Goal: Check status: Check status

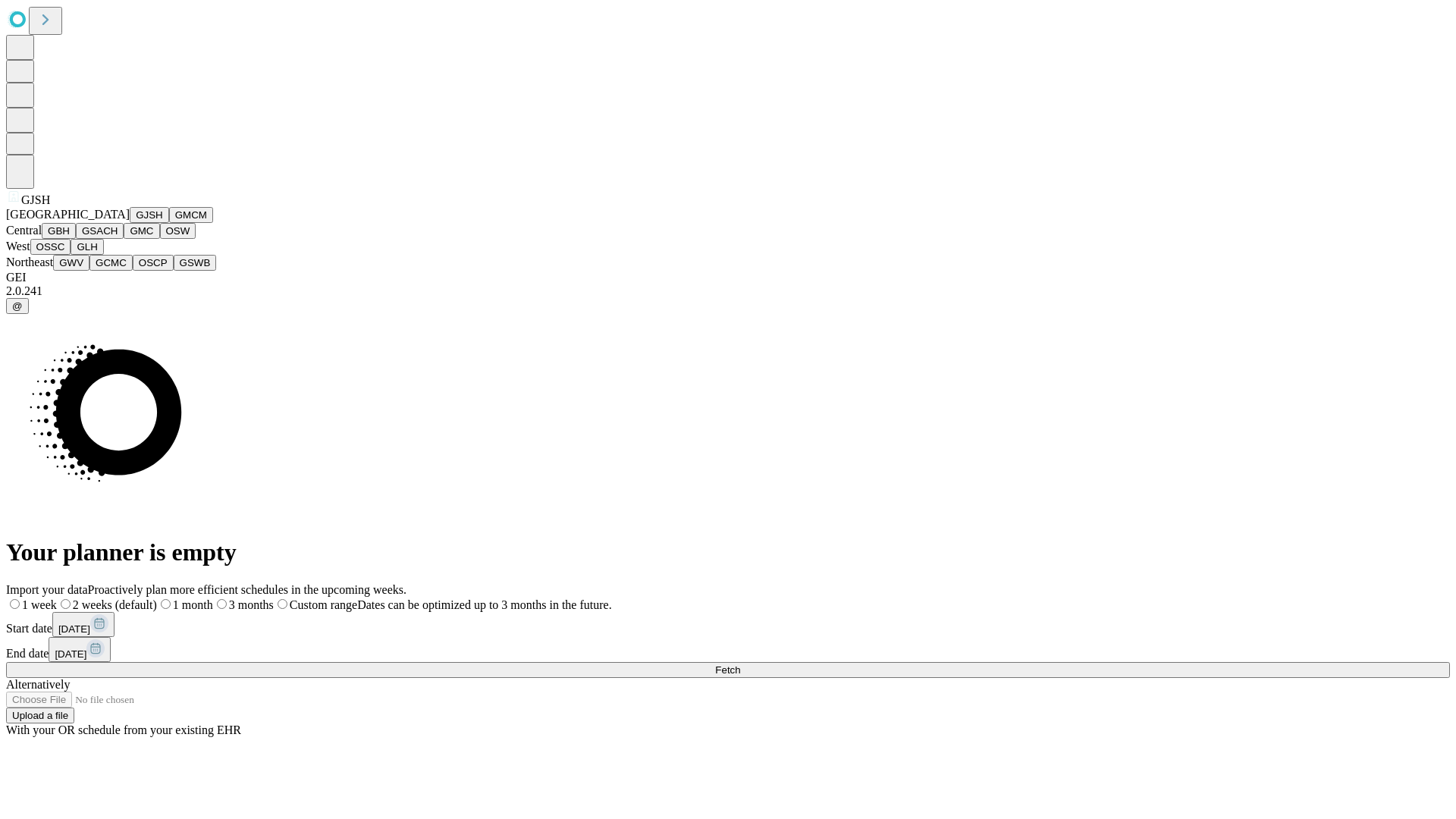
click at [130, 223] on button "GJSH" at bounding box center [149, 215] width 40 height 16
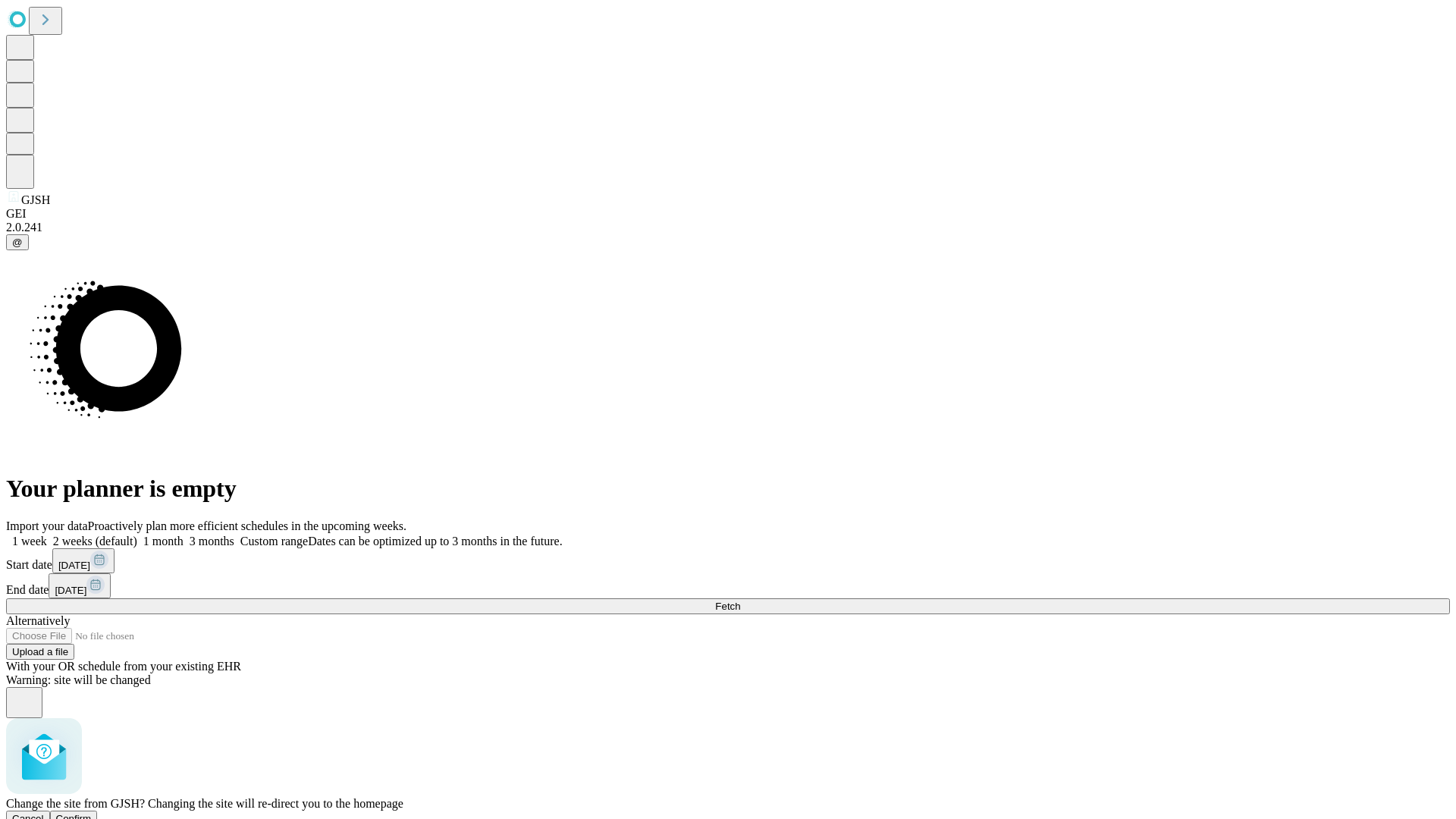
click at [91, 813] on span "Confirm" at bounding box center [74, 818] width 36 height 11
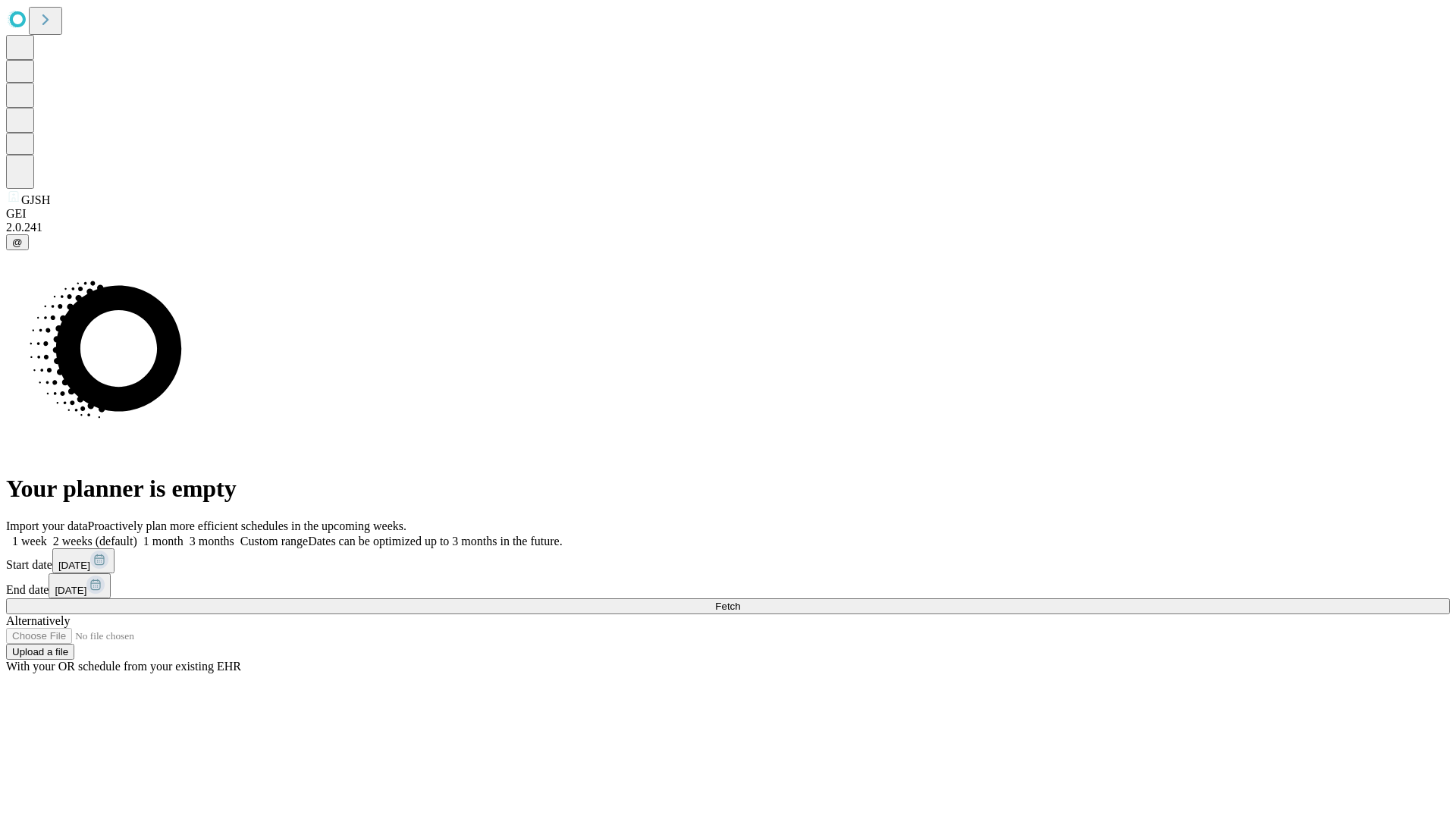
click at [137, 534] on label "2 weeks (default)" at bounding box center [92, 540] width 91 height 13
click at [740, 600] on span "Fetch" at bounding box center [728, 605] width 25 height 11
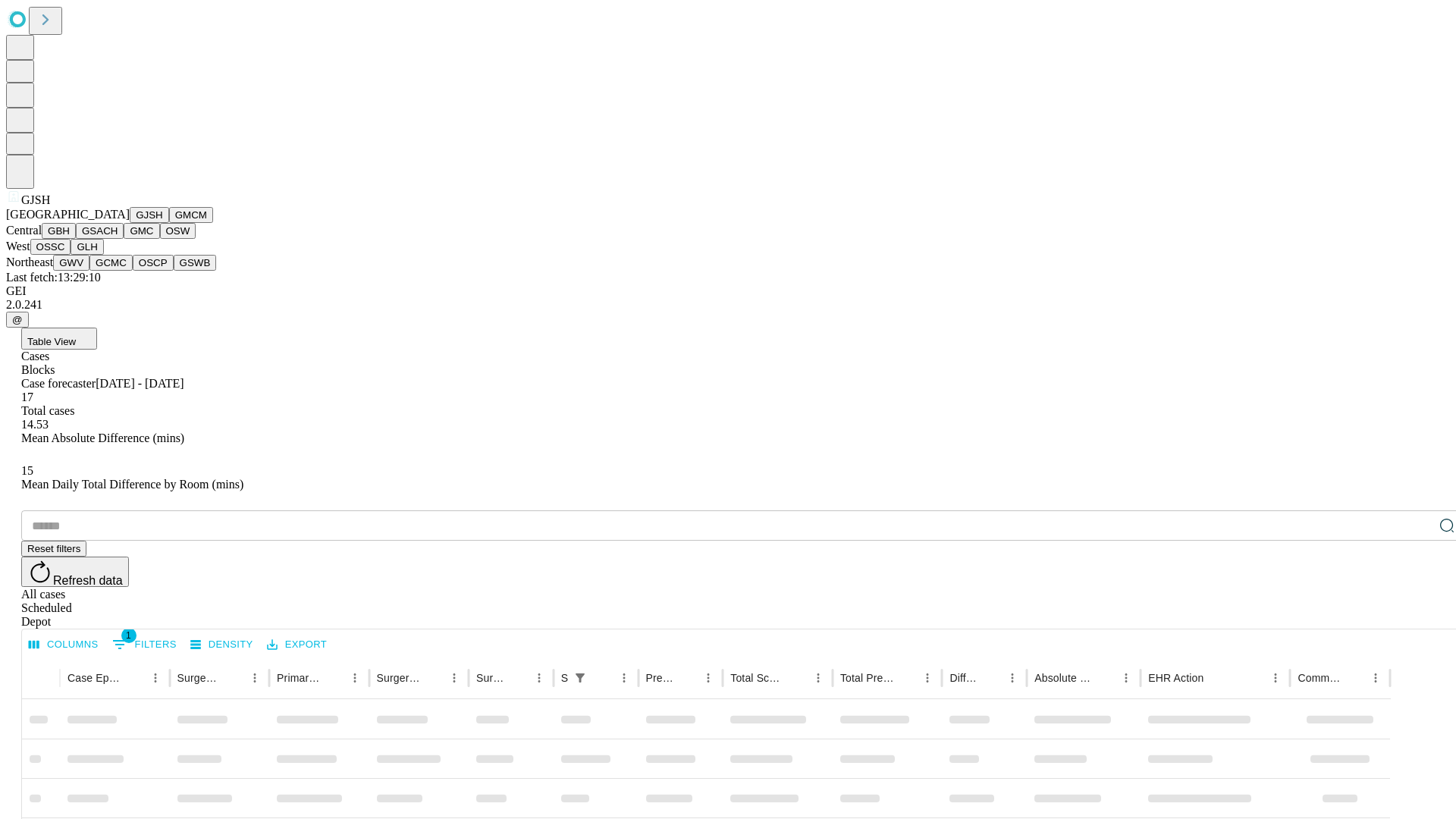
click at [169, 223] on button "GMCM" at bounding box center [191, 215] width 44 height 16
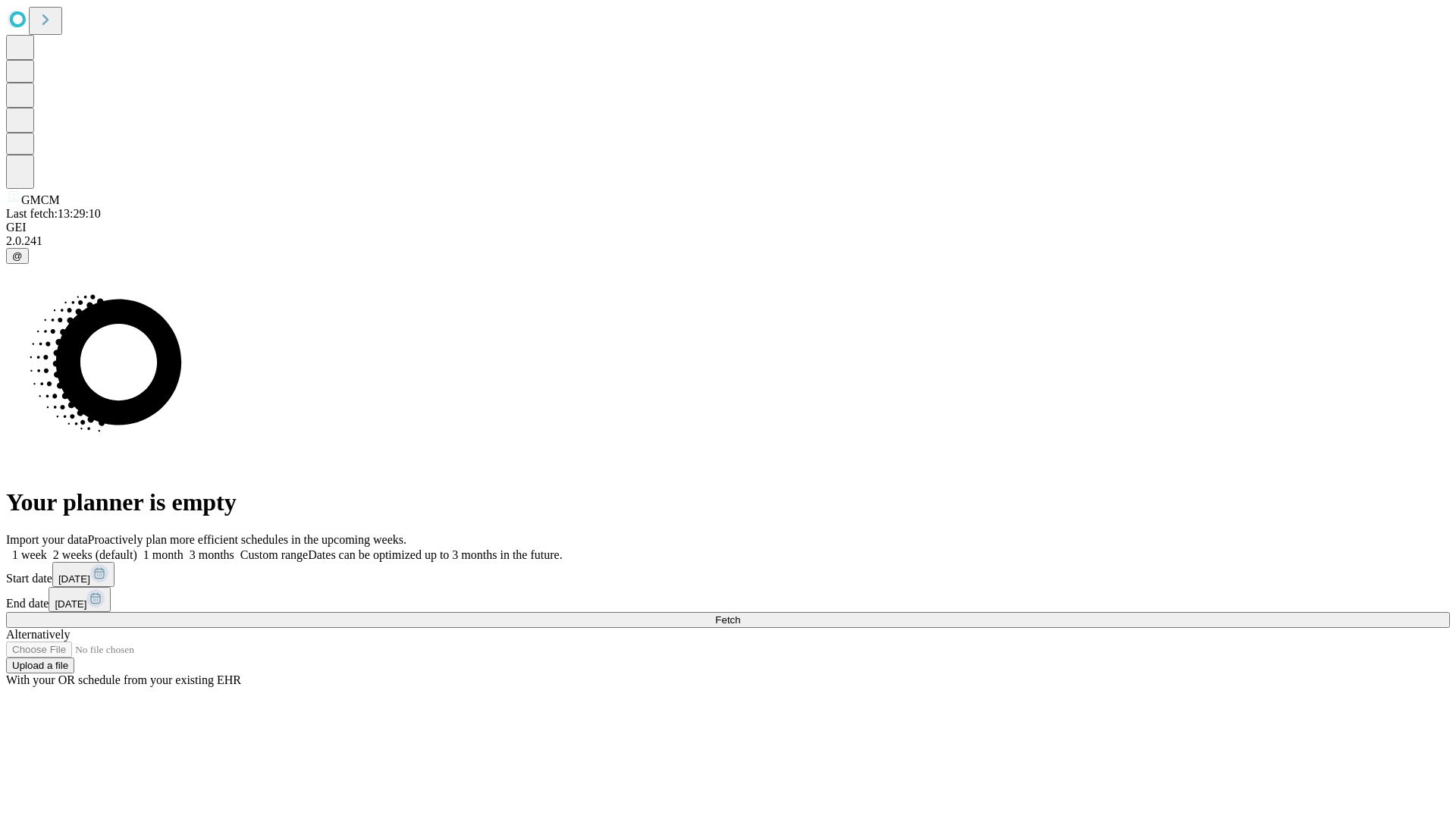
click at [137, 548] on label "2 weeks (default)" at bounding box center [92, 554] width 91 height 13
click at [740, 614] on span "Fetch" at bounding box center [728, 620] width 25 height 11
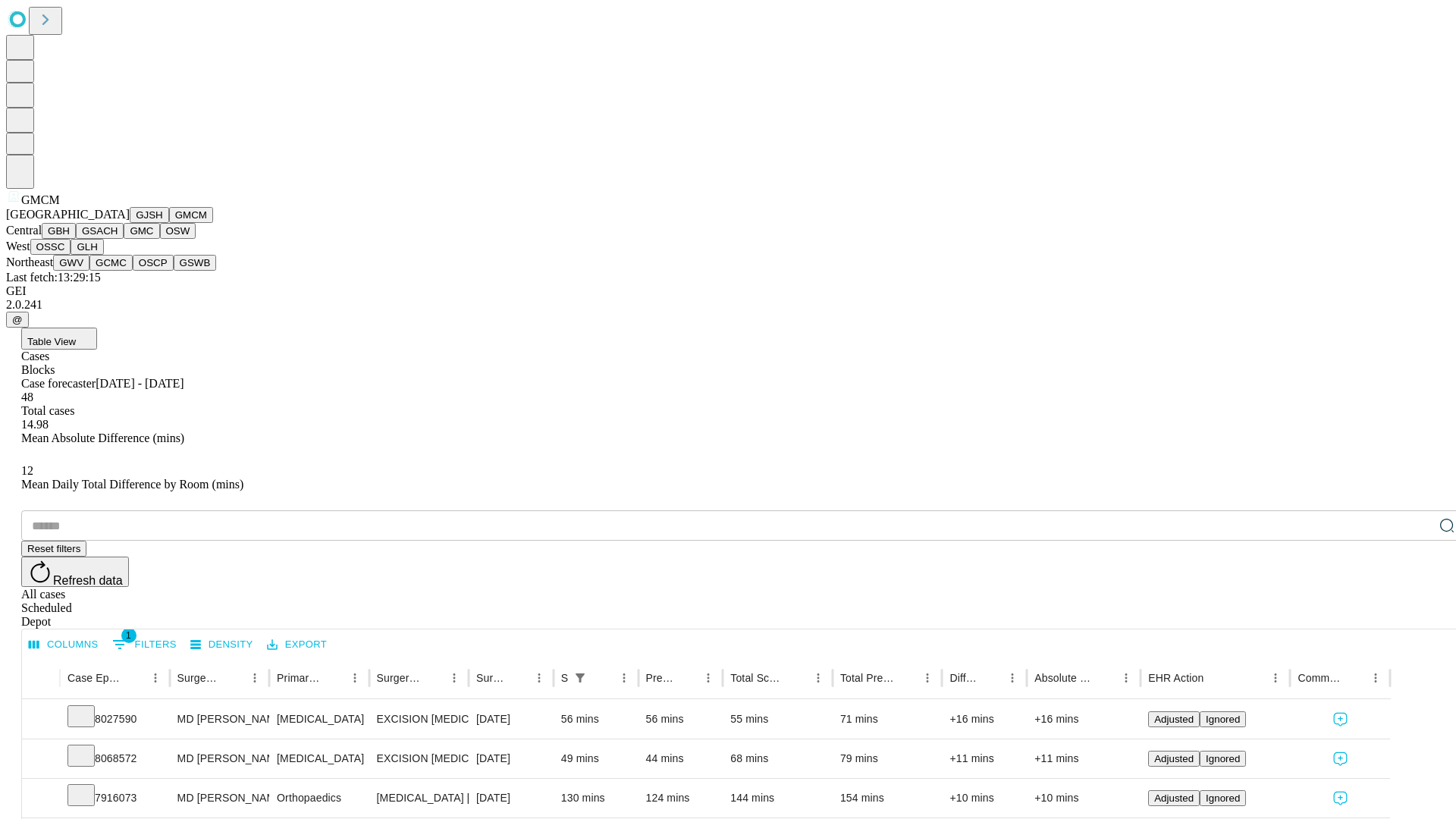
click at [76, 239] on button "GBH" at bounding box center [58, 231] width 34 height 16
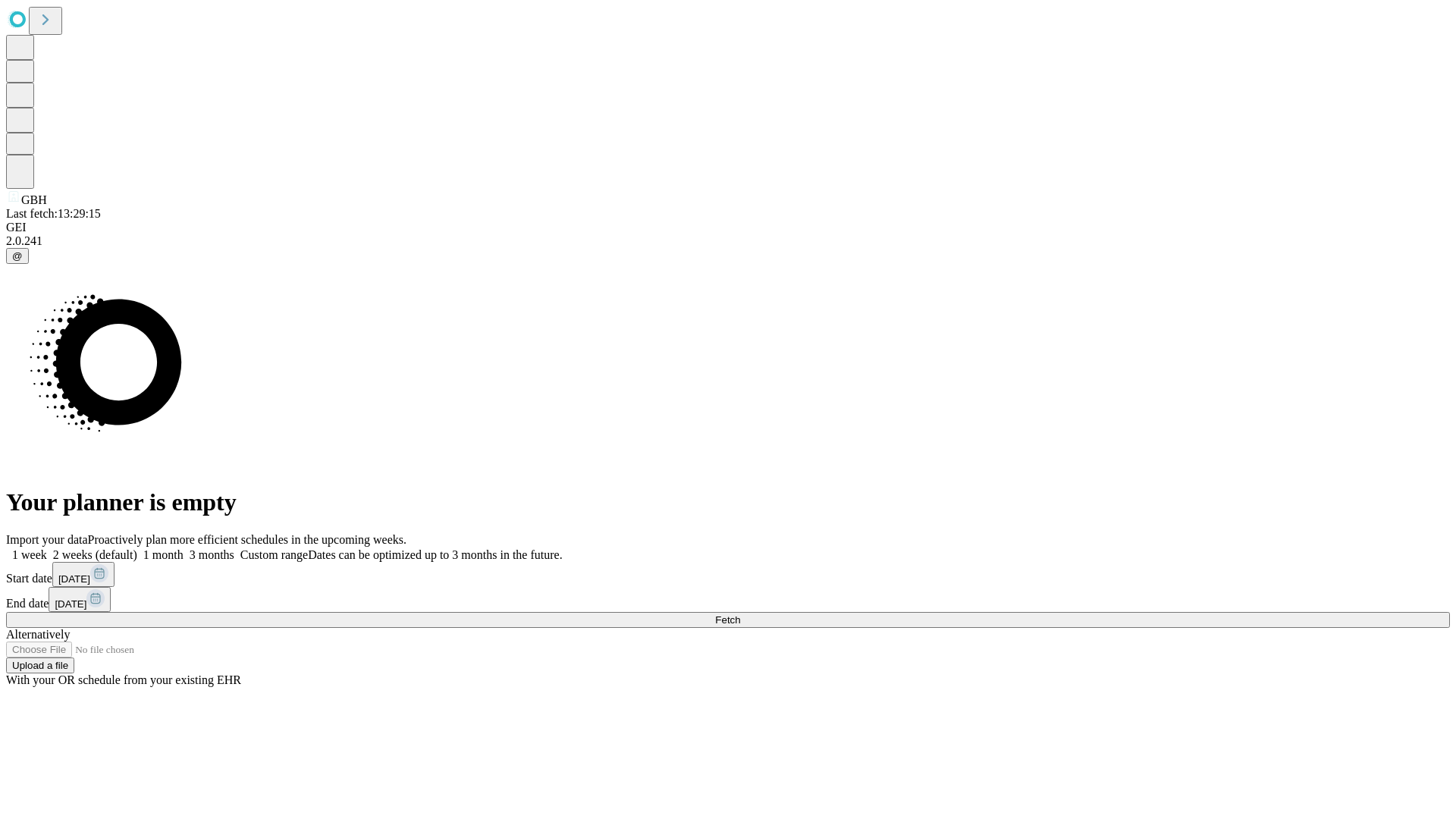
click at [137, 548] on label "2 weeks (default)" at bounding box center [92, 554] width 91 height 13
click at [740, 614] on span "Fetch" at bounding box center [728, 620] width 25 height 11
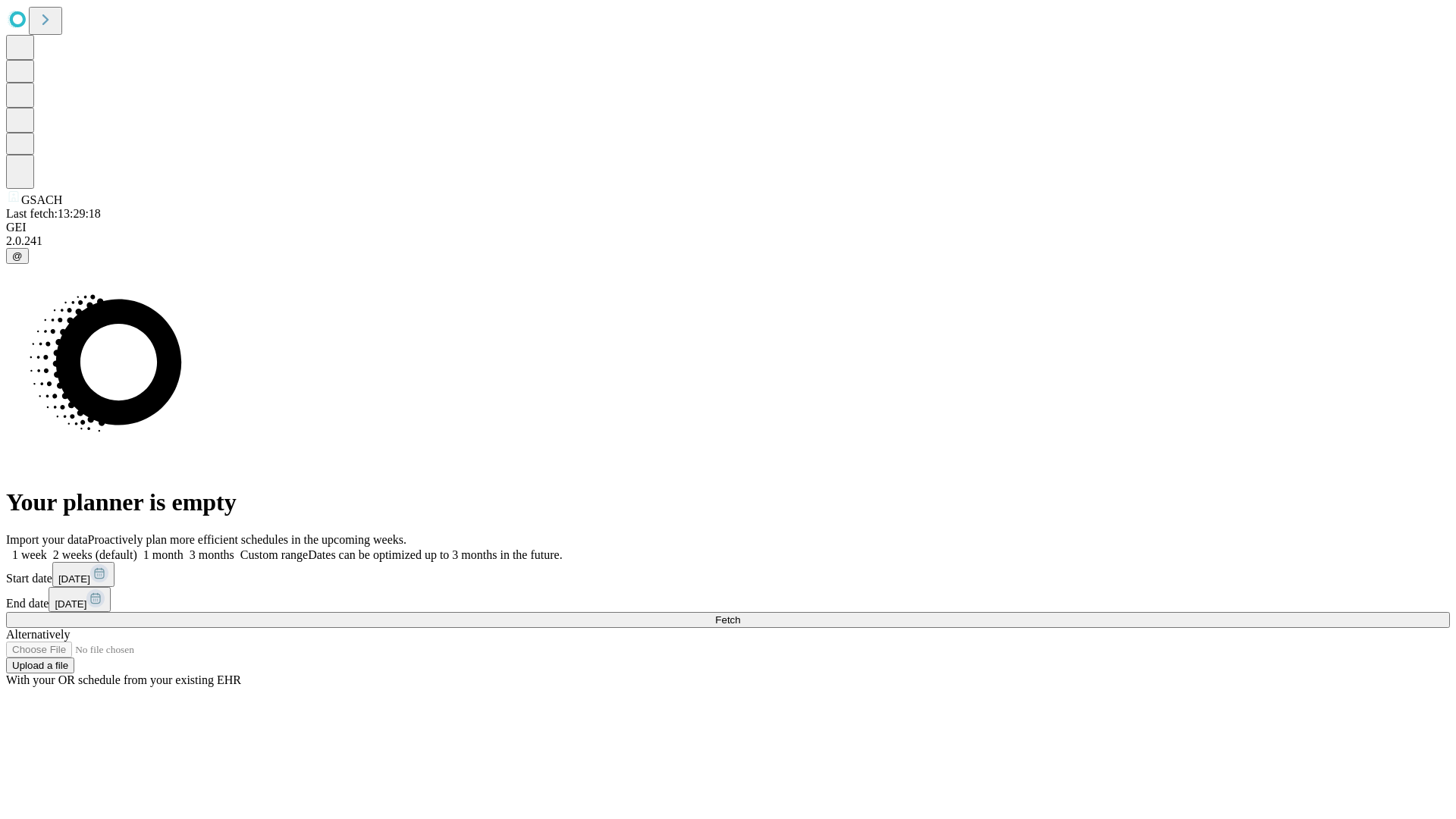
click at [137, 548] on label "2 weeks (default)" at bounding box center [92, 554] width 91 height 13
click at [740, 614] on span "Fetch" at bounding box center [728, 620] width 25 height 11
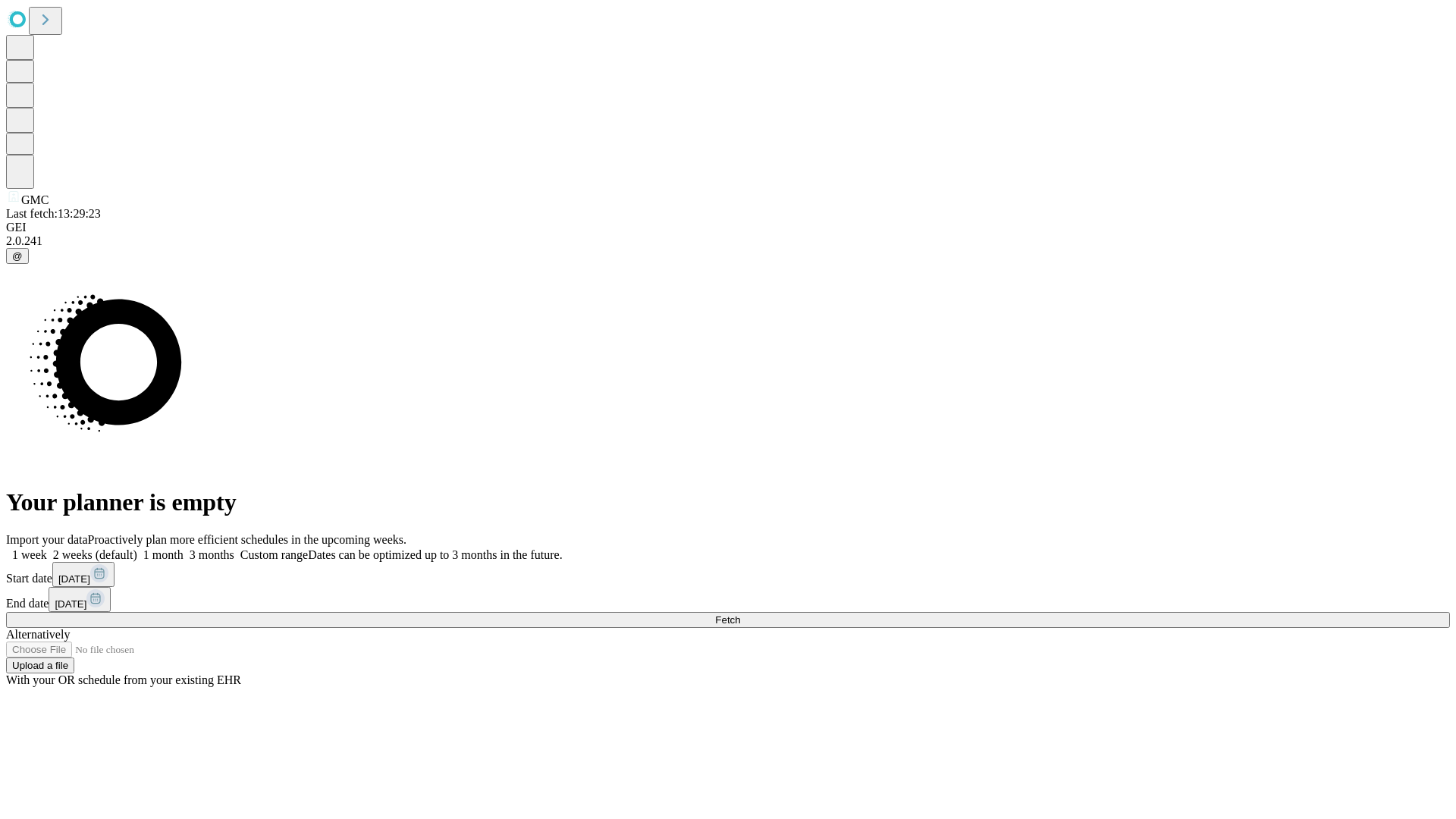
click at [137, 548] on label "2 weeks (default)" at bounding box center [92, 554] width 91 height 13
click at [740, 614] on span "Fetch" at bounding box center [728, 620] width 25 height 11
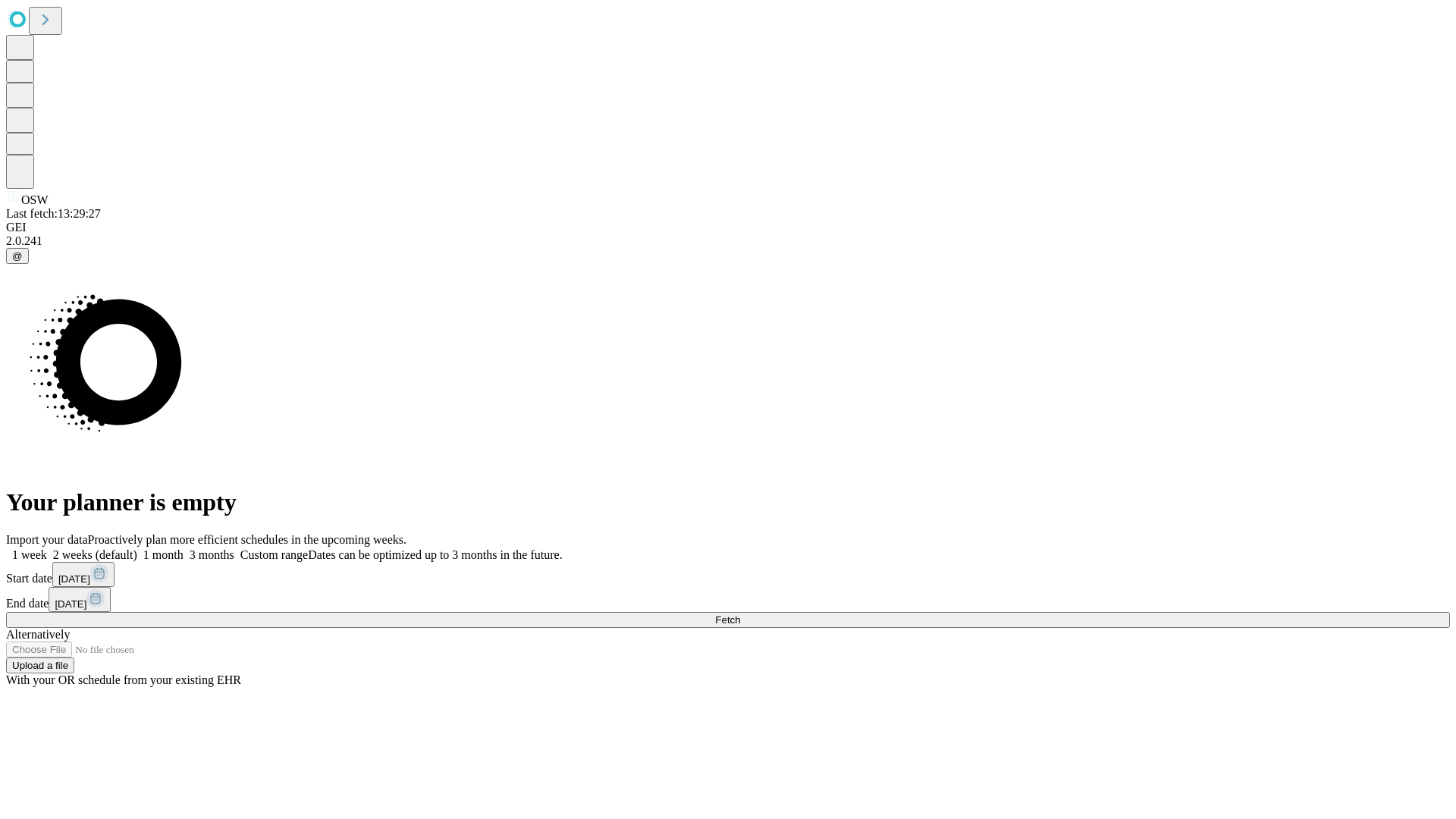
click at [740, 614] on span "Fetch" at bounding box center [728, 620] width 25 height 11
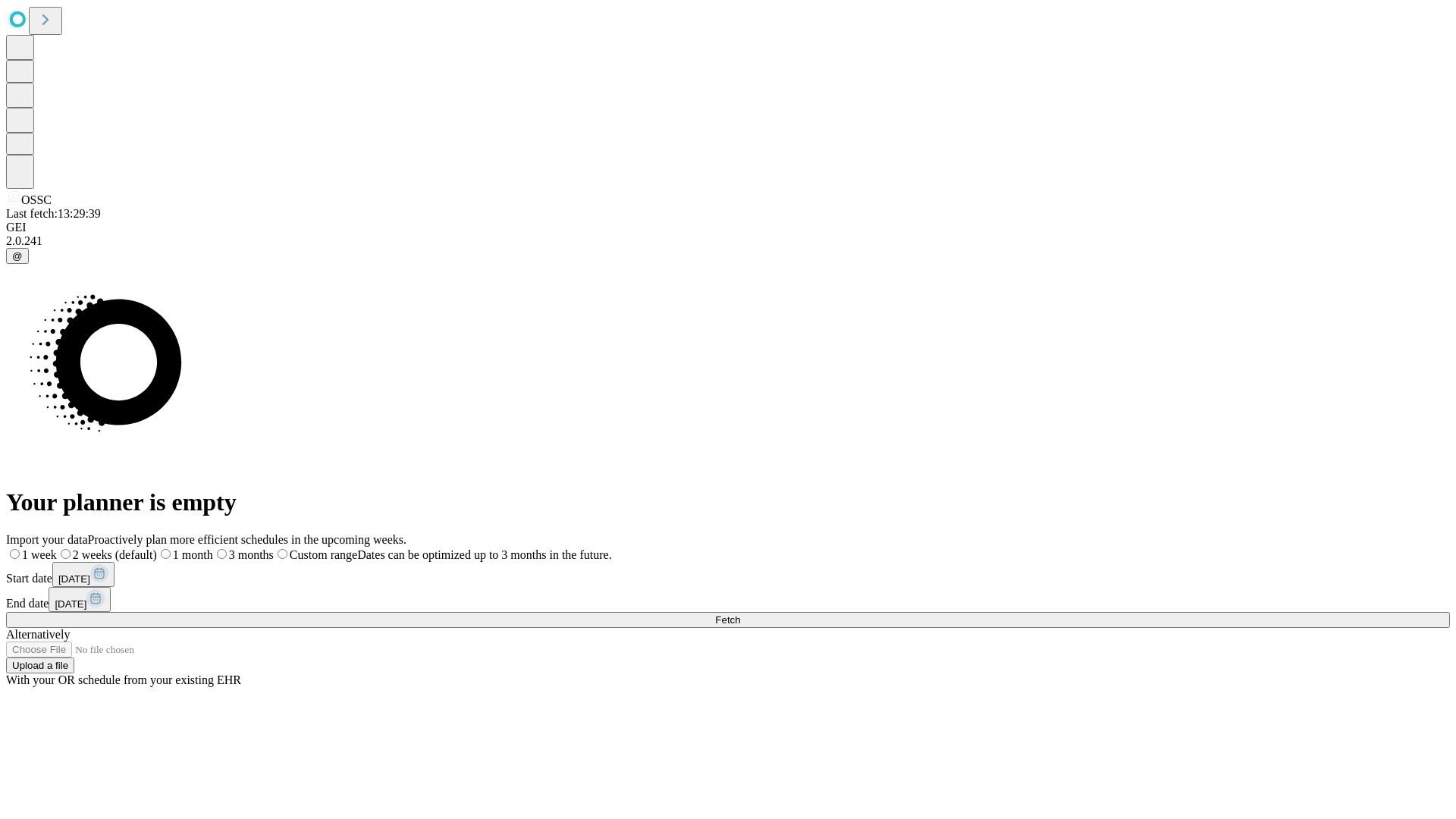
click at [157, 548] on label "2 weeks (default)" at bounding box center [107, 554] width 100 height 13
click at [740, 614] on span "Fetch" at bounding box center [728, 620] width 25 height 11
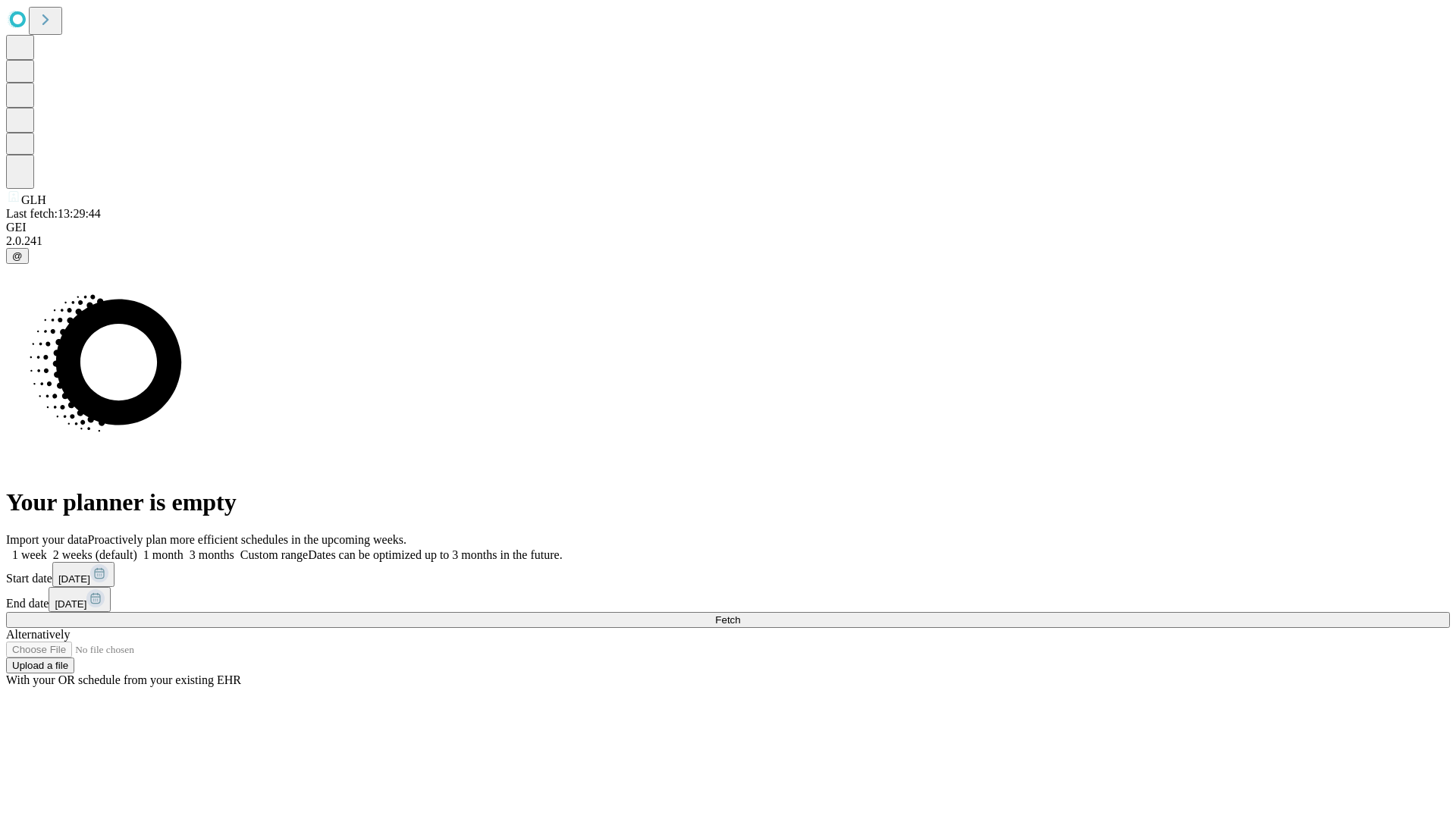
click at [137, 548] on label "2 weeks (default)" at bounding box center [92, 554] width 91 height 13
click at [740, 614] on span "Fetch" at bounding box center [728, 620] width 25 height 11
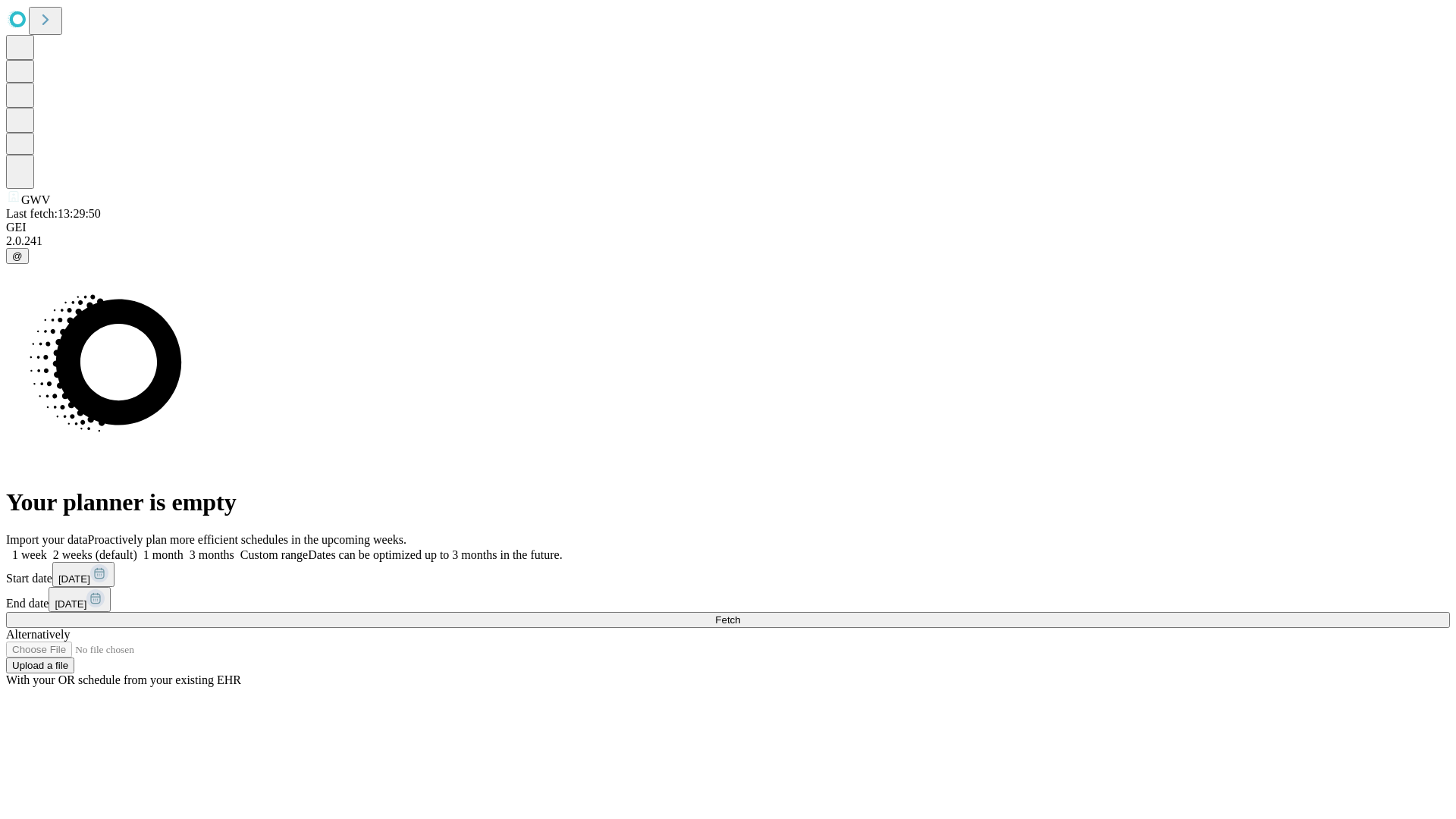
click at [137, 548] on label "2 weeks (default)" at bounding box center [92, 554] width 91 height 13
click at [740, 614] on span "Fetch" at bounding box center [728, 620] width 25 height 11
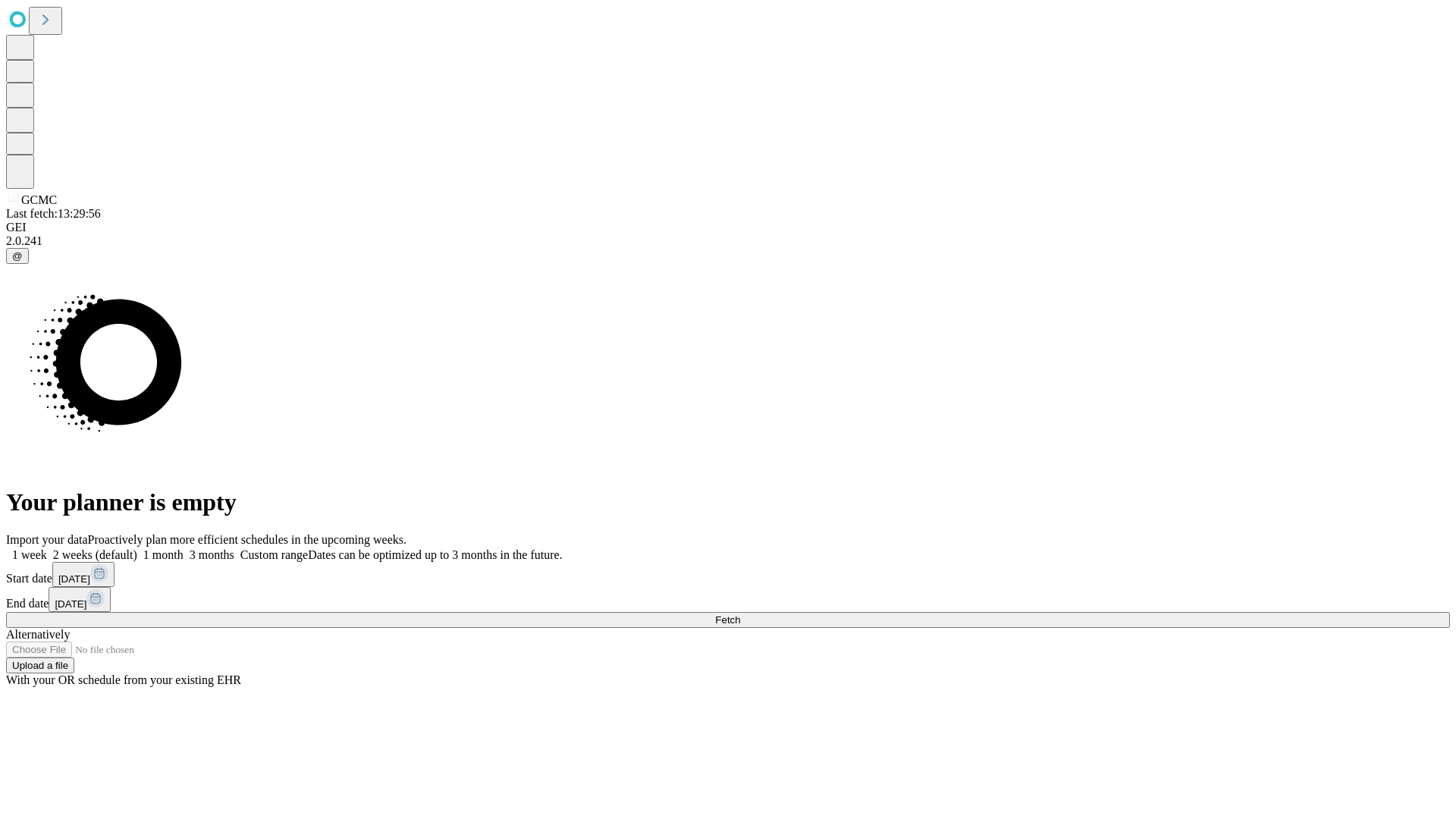
click at [137, 548] on label "2 weeks (default)" at bounding box center [92, 554] width 91 height 13
click at [740, 614] on span "Fetch" at bounding box center [728, 620] width 25 height 11
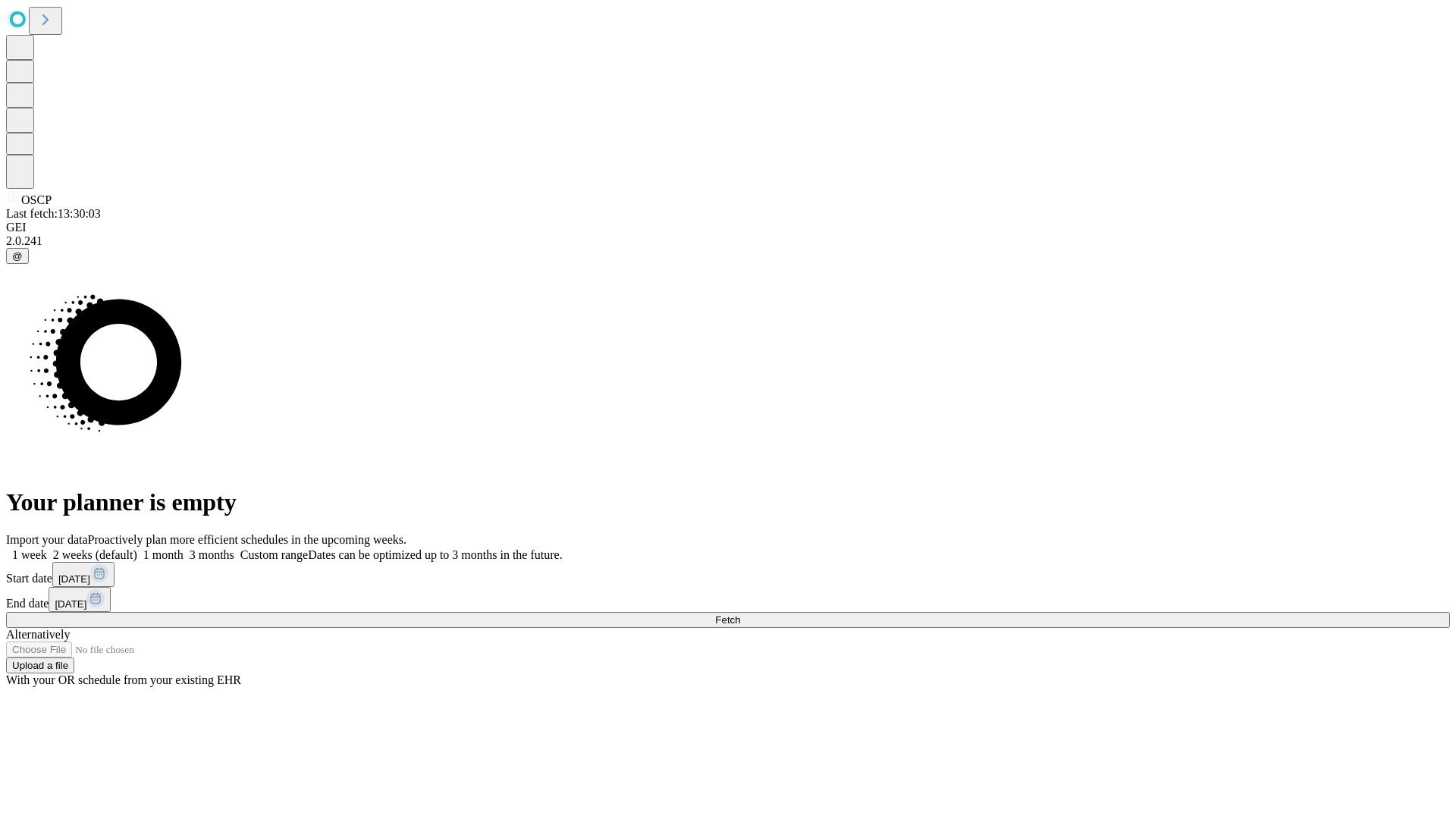
click at [137, 548] on label "2 weeks (default)" at bounding box center [92, 554] width 91 height 13
click at [740, 614] on span "Fetch" at bounding box center [728, 620] width 25 height 11
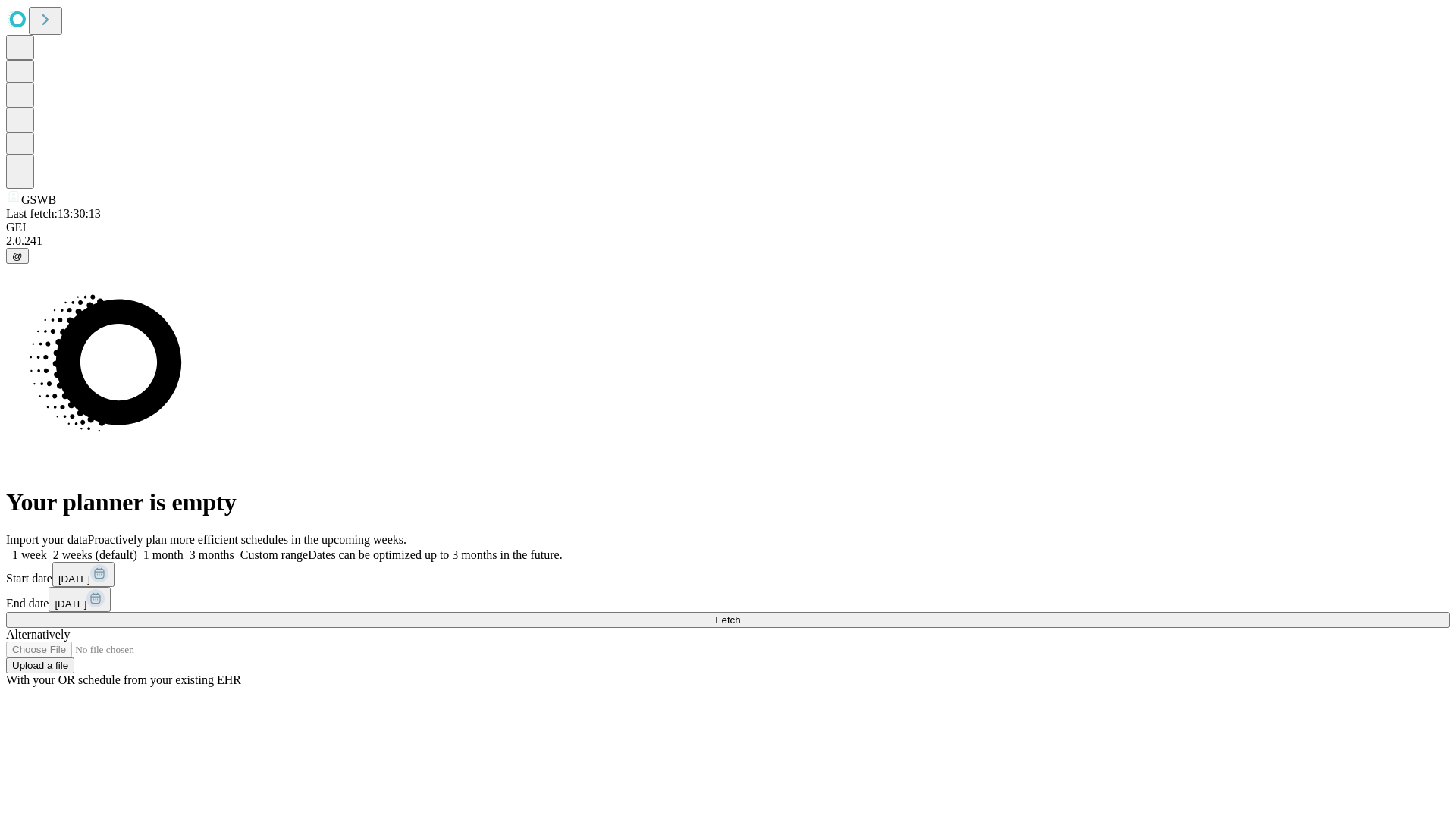
click at [740, 614] on span "Fetch" at bounding box center [728, 620] width 25 height 11
